Goal: Register for event/course

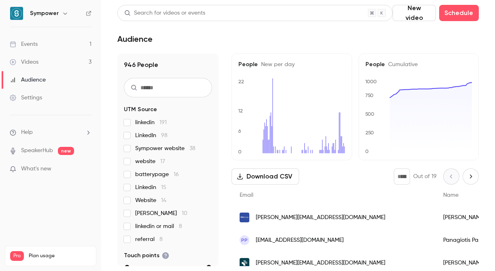
click at [54, 46] on link "Events 1" at bounding box center [50, 44] width 101 height 18
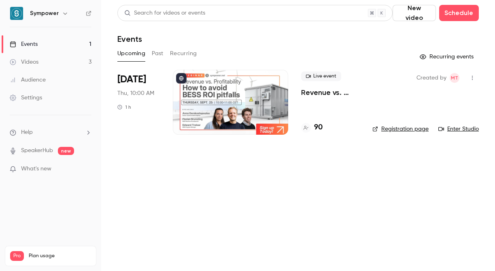
click at [341, 93] on p "Revenue vs. Profitability: How to Avoid [PERSON_NAME] ROI Pitfalls" at bounding box center [330, 92] width 58 height 10
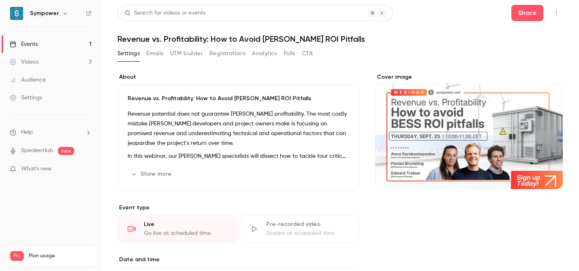
click at [232, 52] on button "Registrations" at bounding box center [227, 53] width 36 height 13
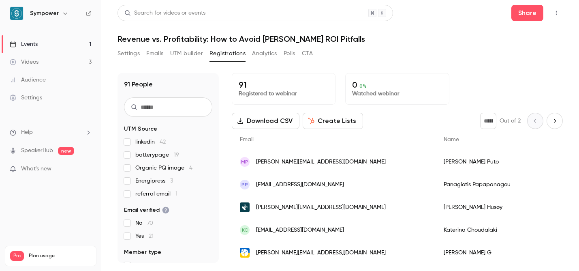
click at [134, 181] on label "Energipress 3" at bounding box center [168, 181] width 88 height 8
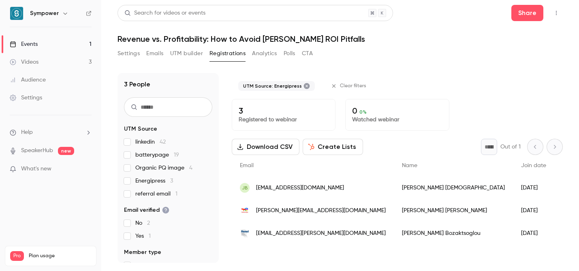
click at [148, 182] on span "Energipress 3" at bounding box center [154, 181] width 38 height 8
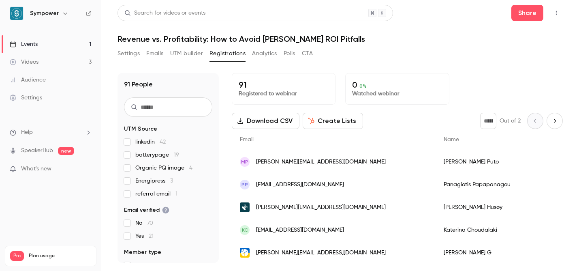
click at [150, 167] on span "Organic PQ image 4" at bounding box center [163, 168] width 57 height 8
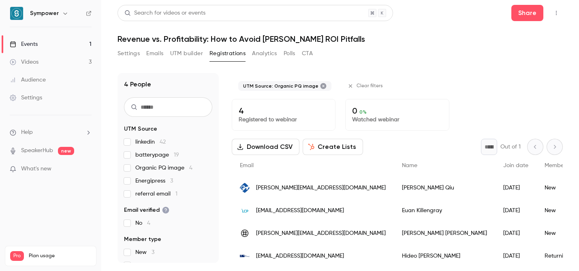
click at [150, 167] on span "Organic PQ image 4" at bounding box center [163, 168] width 57 height 8
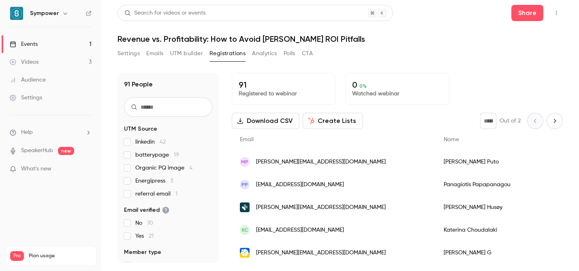
click at [130, 50] on button "Settings" at bounding box center [128, 53] width 22 height 13
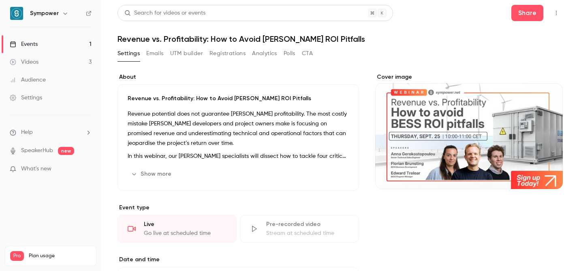
click at [217, 50] on button "Registrations" at bounding box center [227, 53] width 36 height 13
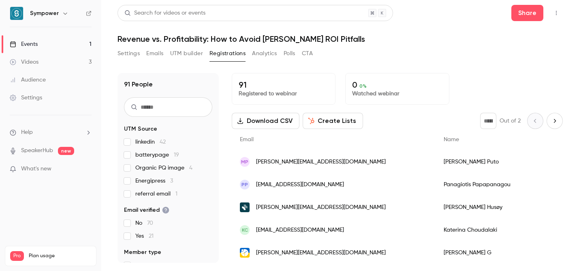
click at [40, 15] on h6 "Sympower" at bounding box center [44, 13] width 29 height 8
